Goal: Task Accomplishment & Management: Manage account settings

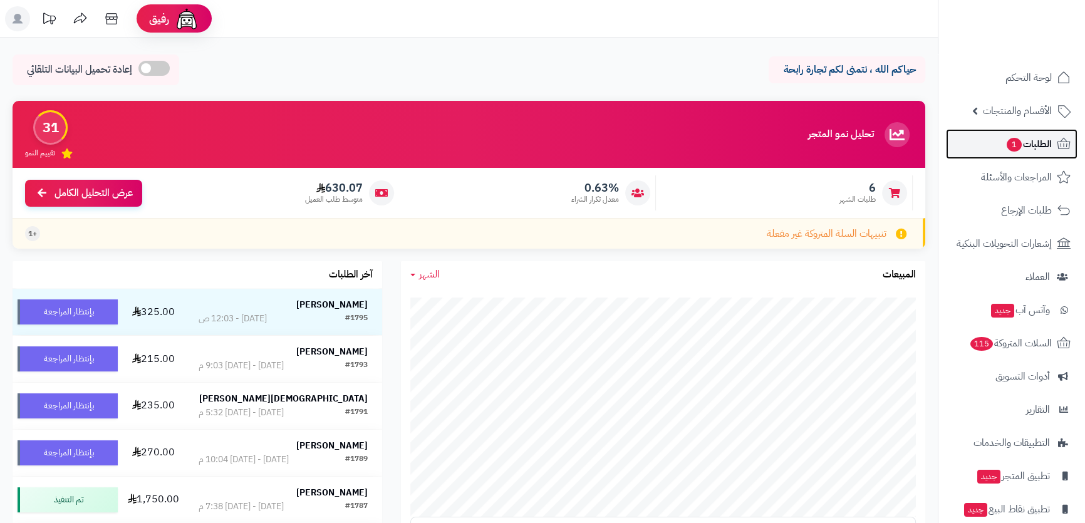
click at [1028, 135] on span "الطلبات 1" at bounding box center [1029, 144] width 46 height 18
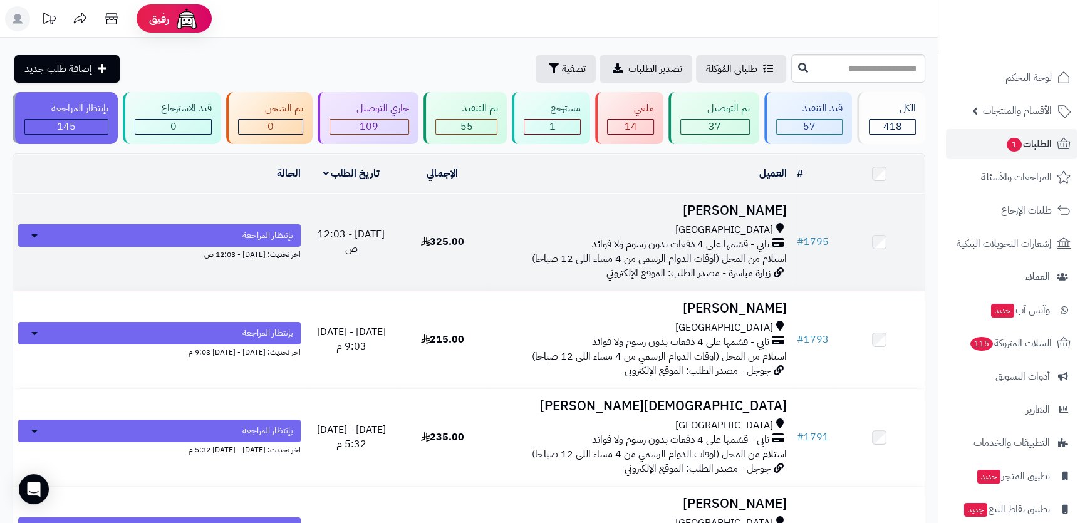
click at [667, 213] on h3 "[PERSON_NAME]" at bounding box center [640, 211] width 294 height 14
